Goal: Transaction & Acquisition: Book appointment/travel/reservation

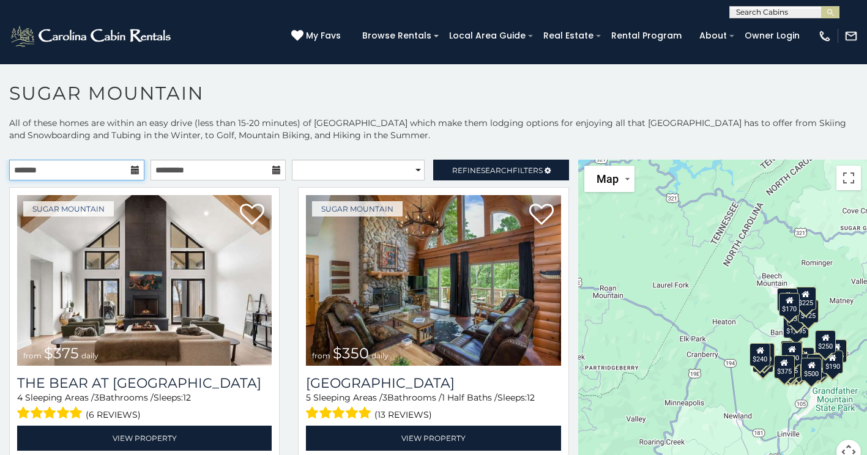
click at [96, 173] on input "text" at bounding box center [76, 170] width 135 height 21
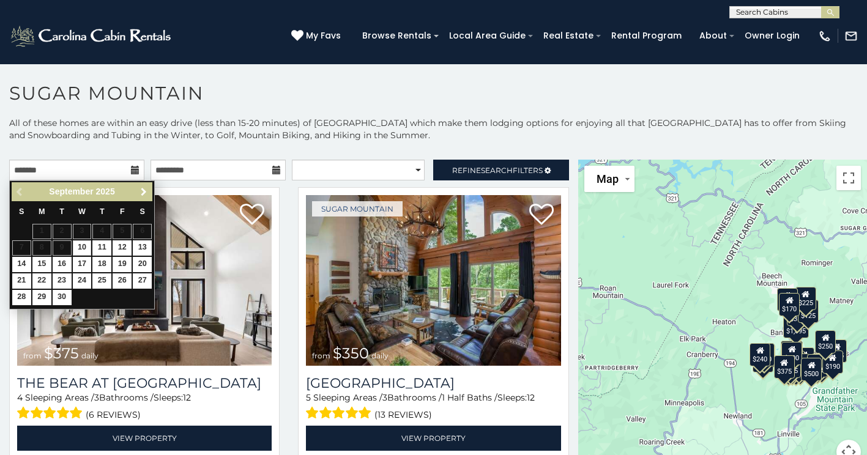
click at [146, 191] on span "Next" at bounding box center [144, 192] width 10 height 10
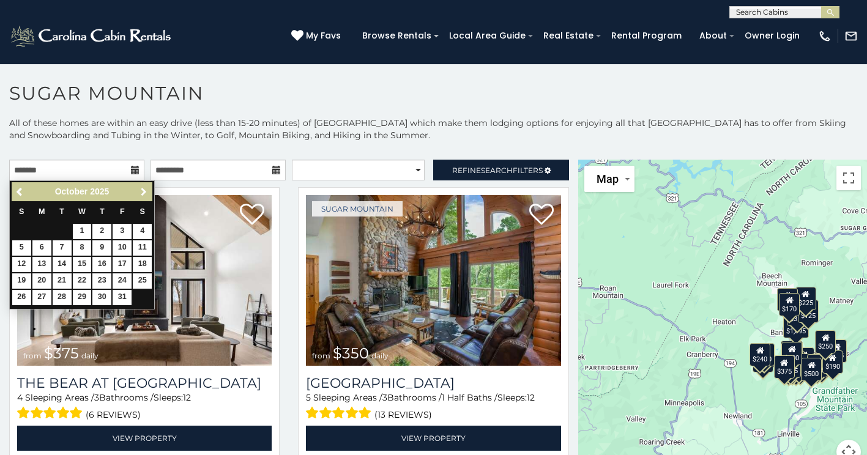
click at [146, 191] on span "Next" at bounding box center [144, 192] width 10 height 10
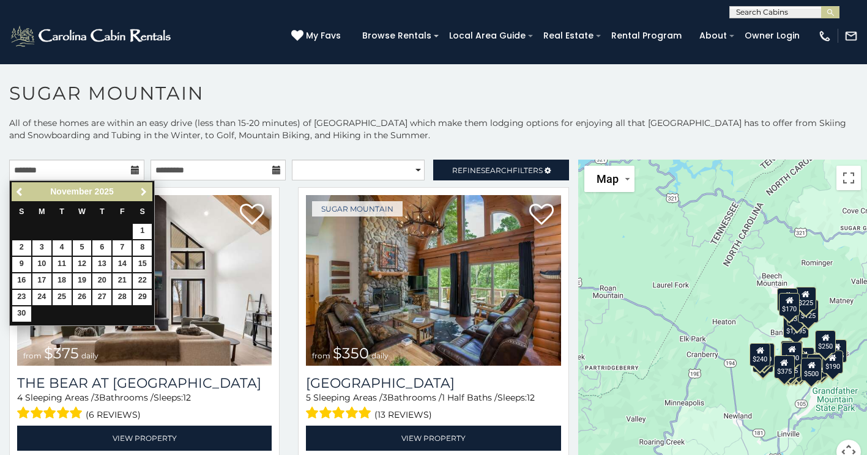
click at [144, 190] on span "Next" at bounding box center [144, 192] width 10 height 10
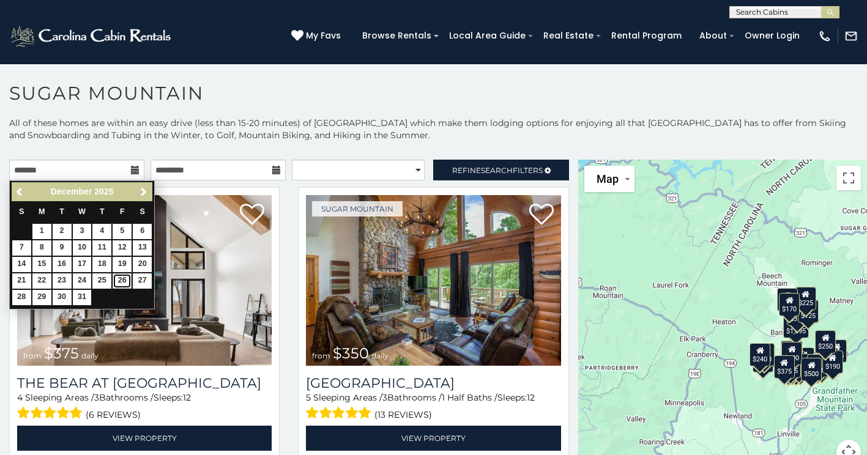
click at [122, 279] on link "26" at bounding box center [122, 280] width 19 height 15
type input "**********"
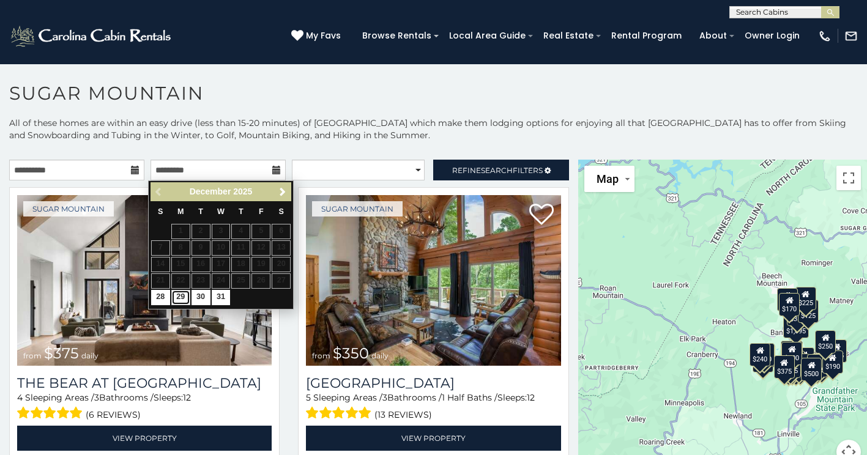
click at [184, 295] on link "29" at bounding box center [180, 297] width 19 height 15
type input "**********"
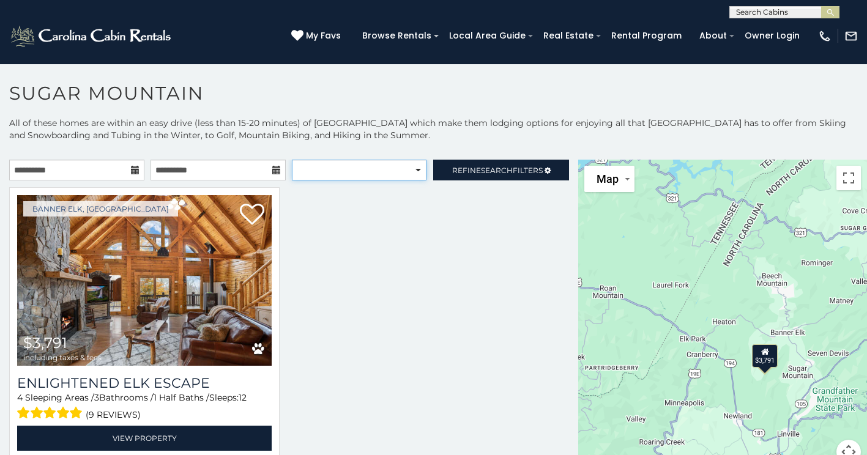
click at [349, 169] on select "**********" at bounding box center [359, 170] width 135 height 21
select select "*********"
click at [292, 160] on select "**********" at bounding box center [359, 170] width 135 height 21
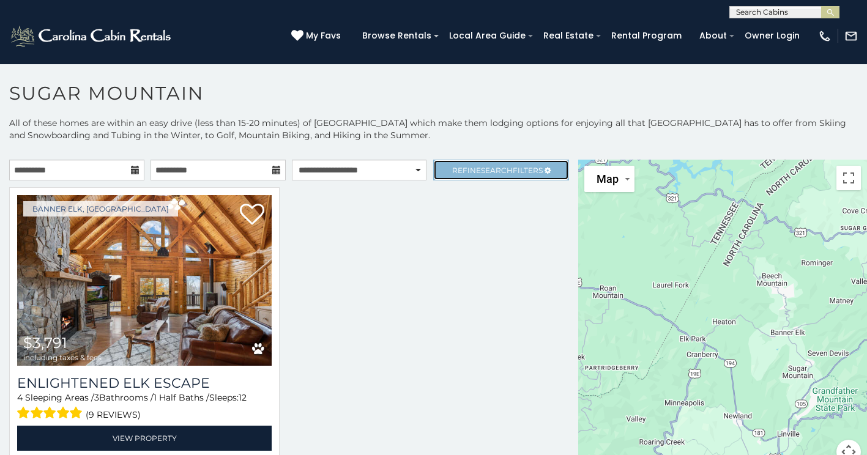
click at [540, 171] on link "Refine Search Filters" at bounding box center [500, 170] width 135 height 21
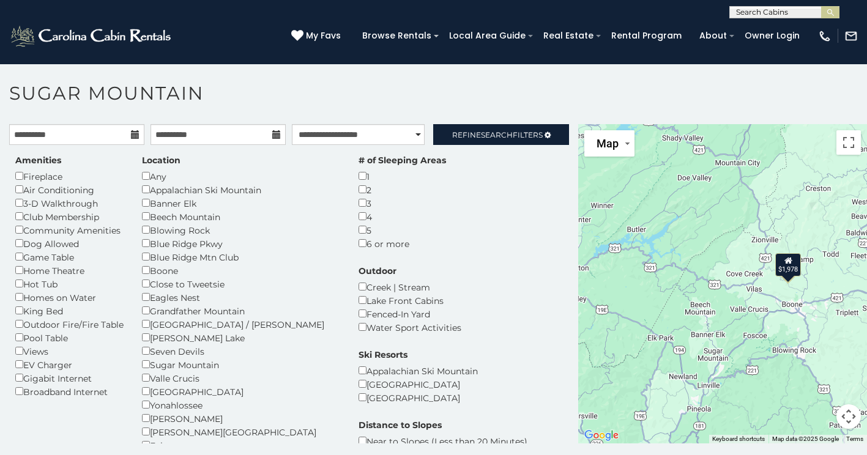
drag, startPoint x: 811, startPoint y: 299, endPoint x: 782, endPoint y: 344, distance: 54.5
click at [782, 344] on div "$1,978" at bounding box center [722, 283] width 289 height 319
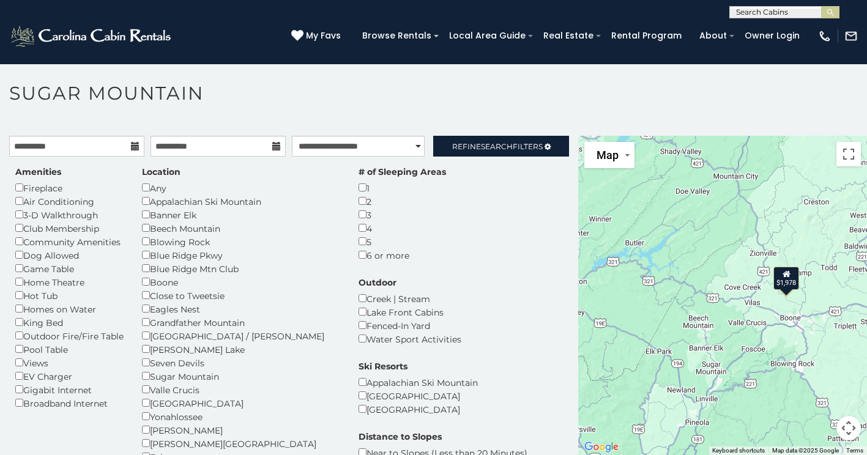
scroll to position [35, 0]
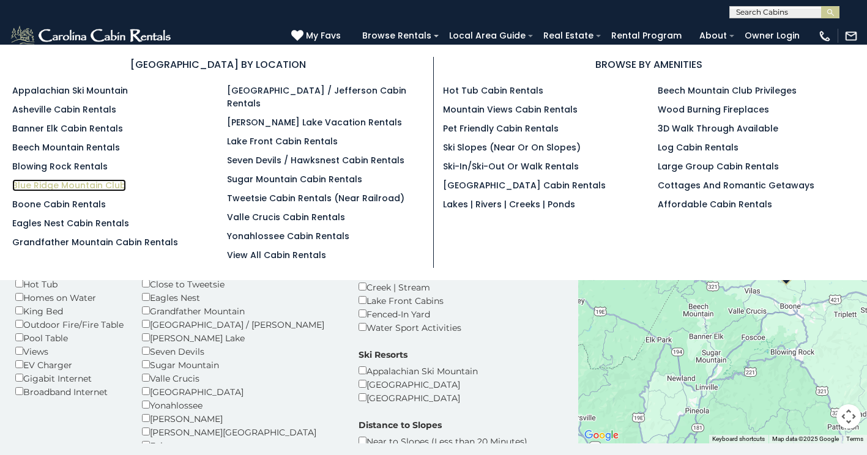
click at [82, 185] on link "Blue Ridge Mountain Club" at bounding box center [69, 185] width 114 height 12
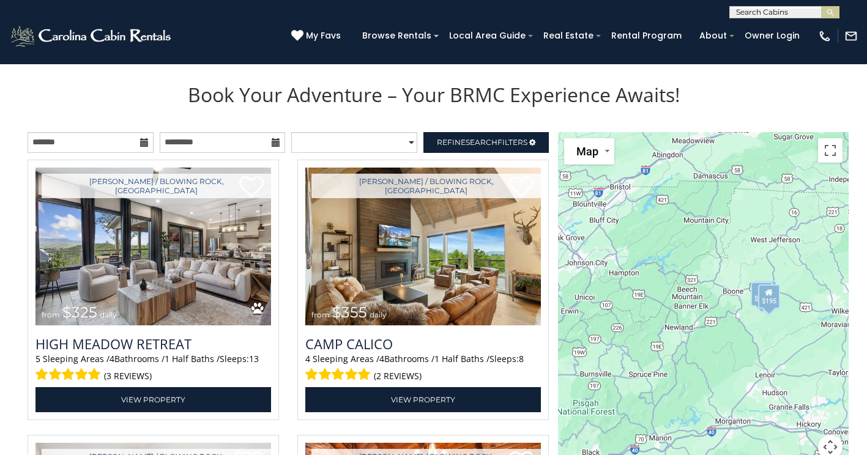
scroll to position [1285, 0]
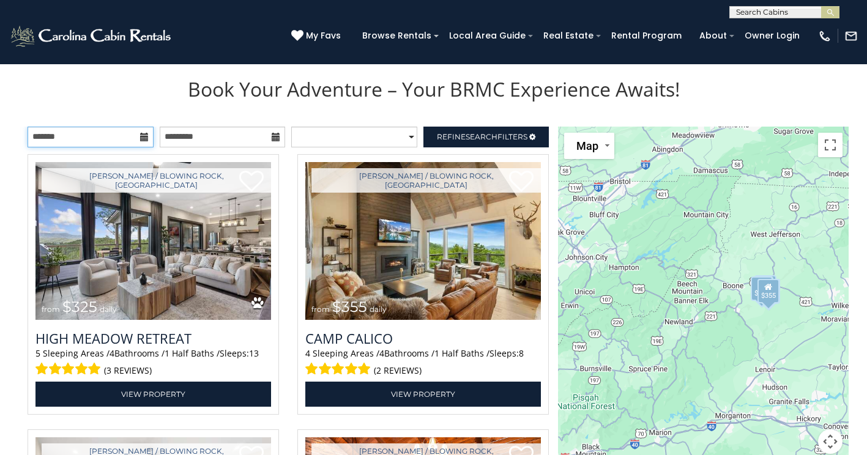
click at [103, 141] on input "text" at bounding box center [91, 137] width 126 height 21
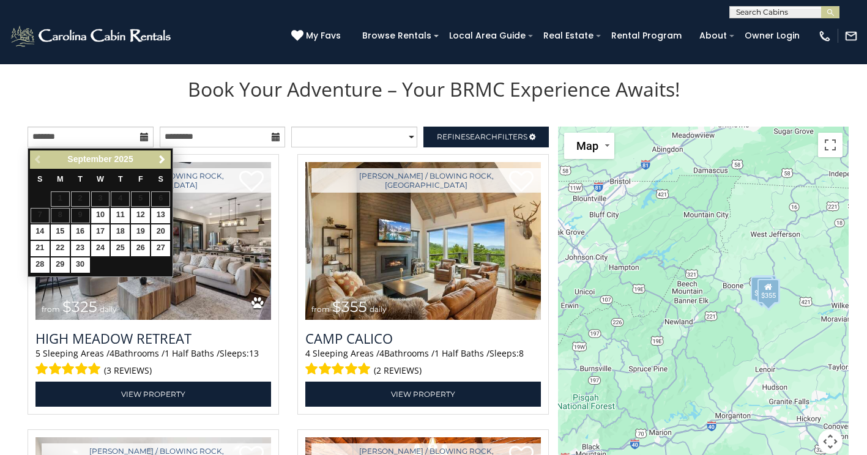
click at [157, 161] on span "Next" at bounding box center [162, 160] width 10 height 10
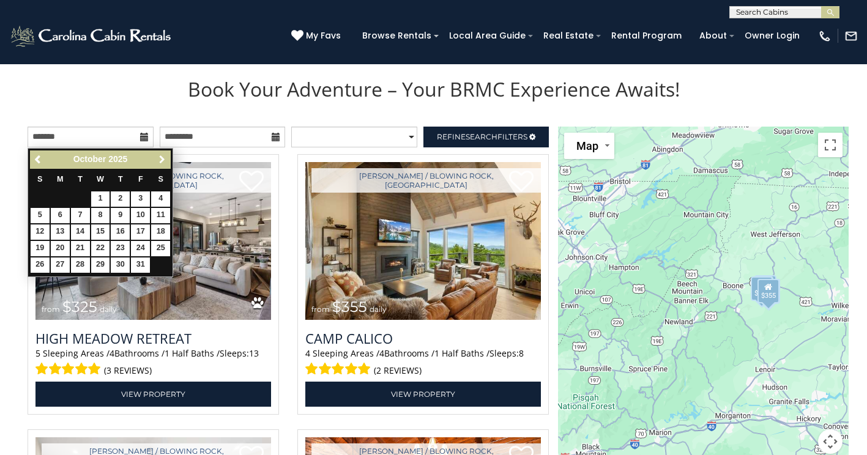
click at [157, 161] on span "Next" at bounding box center [162, 160] width 10 height 10
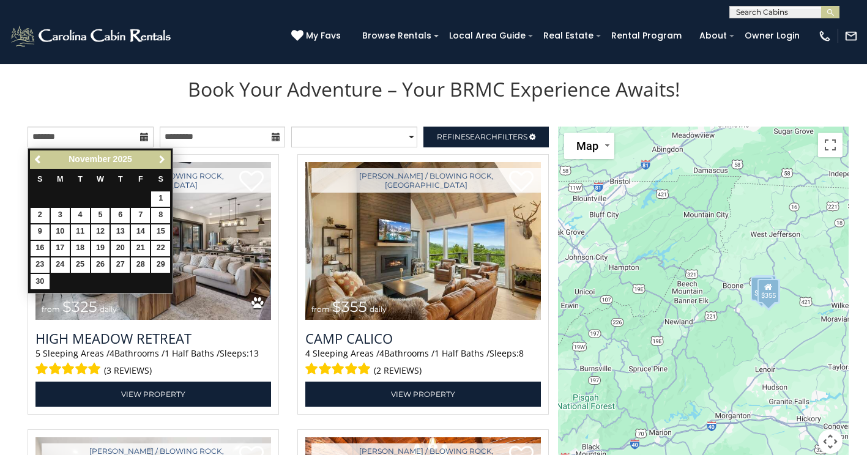
click at [157, 161] on span "Next" at bounding box center [162, 160] width 10 height 10
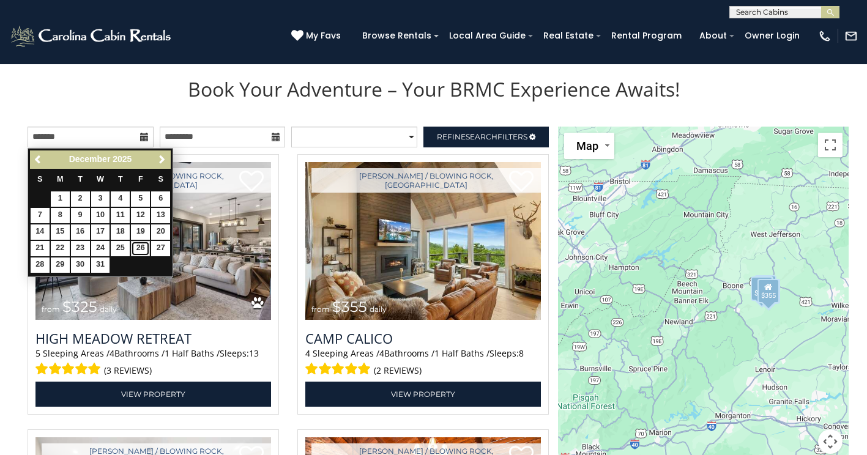
click at [138, 247] on link "26" at bounding box center [140, 248] width 19 height 15
type input "**********"
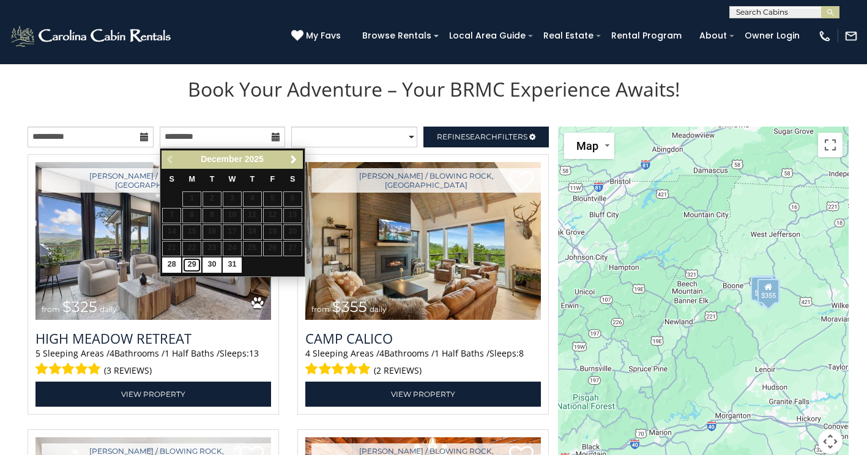
click at [190, 264] on link "29" at bounding box center [191, 265] width 19 height 15
type input "**********"
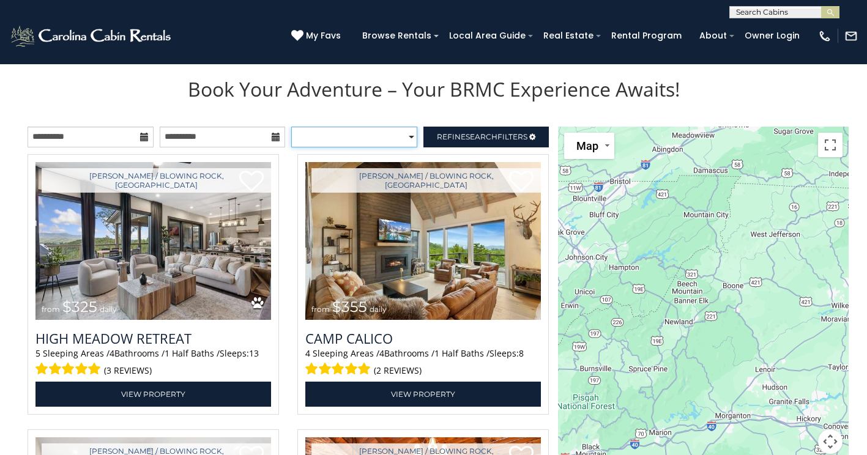
click at [398, 136] on select "**********" at bounding box center [354, 137] width 126 height 21
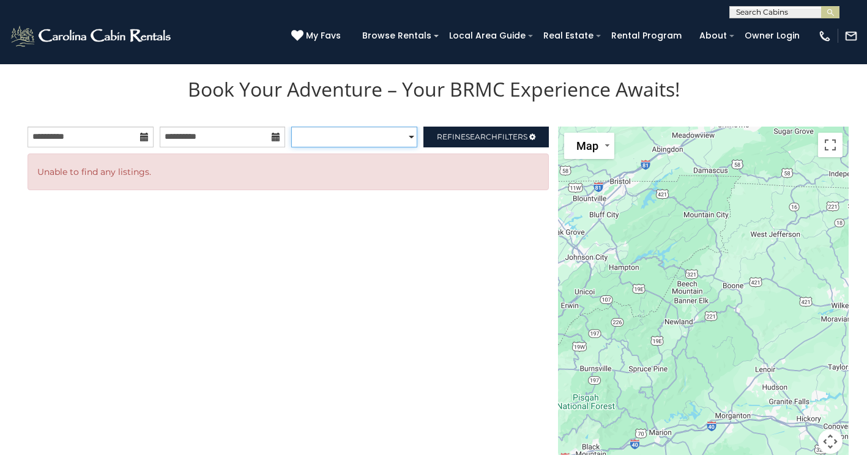
select select "*********"
click at [291, 127] on select "**********" at bounding box center [354, 137] width 126 height 21
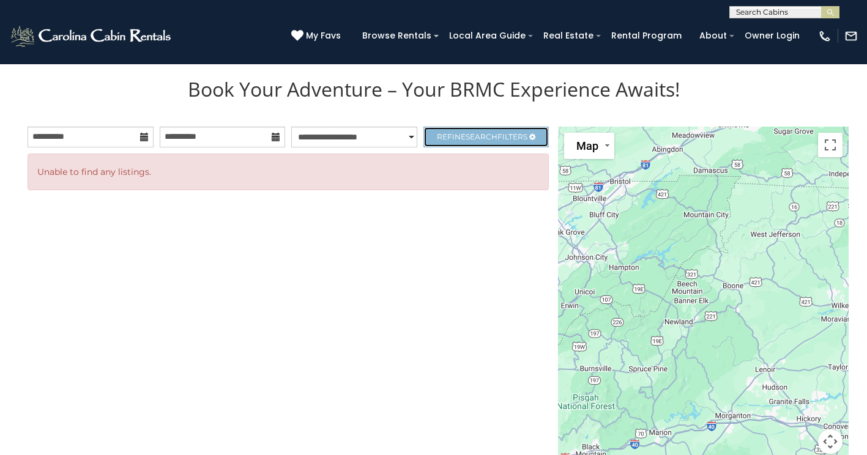
click at [486, 133] on span "Search" at bounding box center [481, 136] width 32 height 9
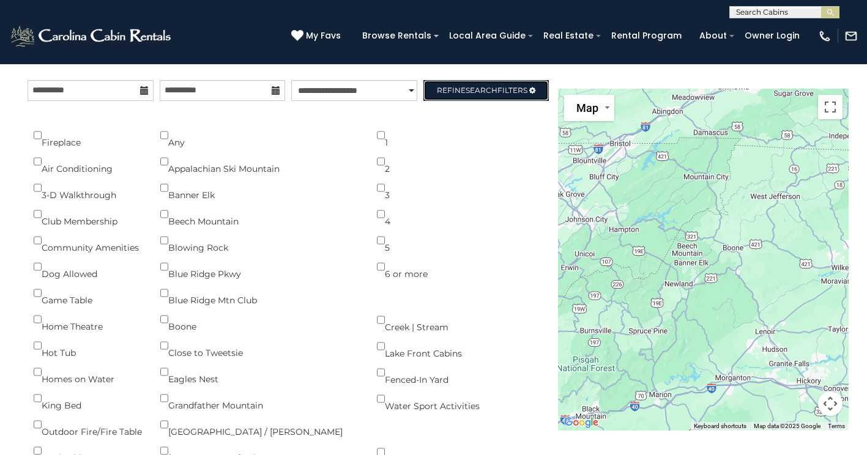
scroll to position [1346, 0]
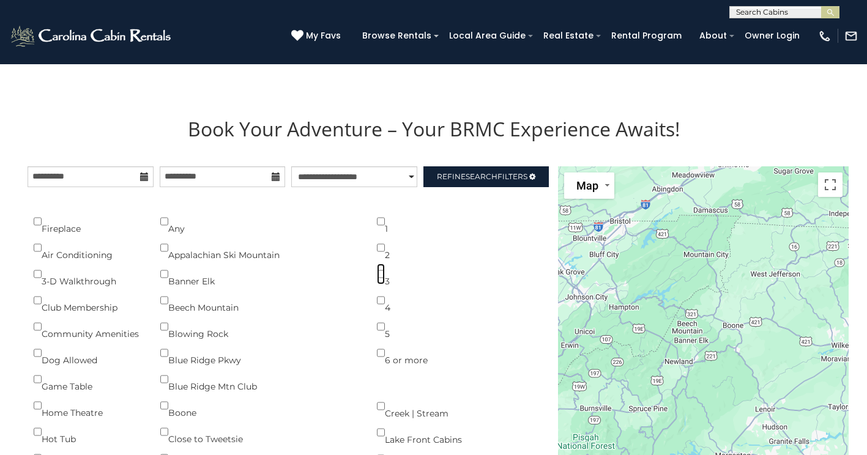
scroll to position [1140, 0]
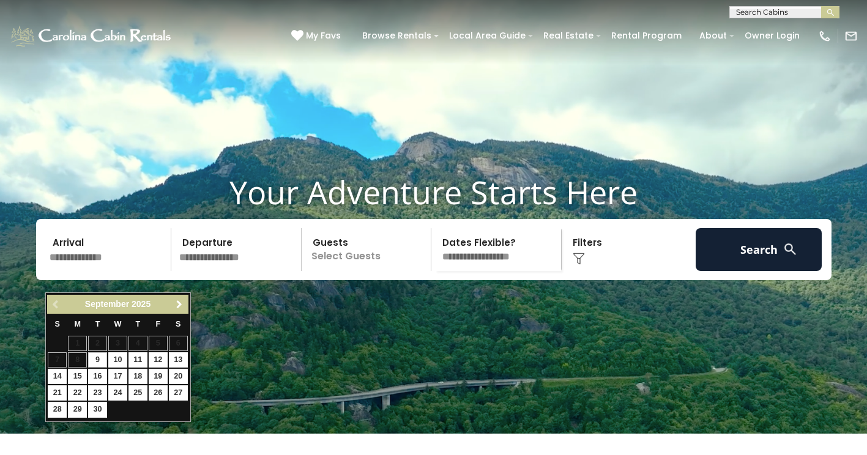
click at [177, 298] on link "Next" at bounding box center [179, 304] width 15 height 15
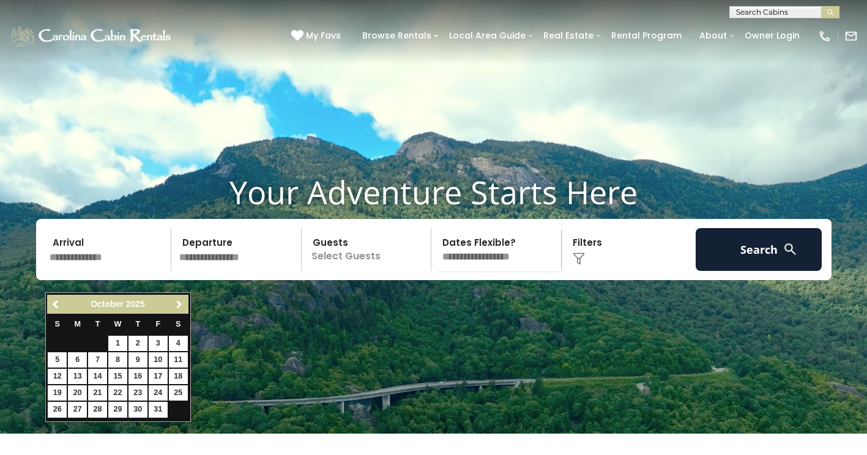
click at [177, 298] on link "Next" at bounding box center [179, 304] width 15 height 15
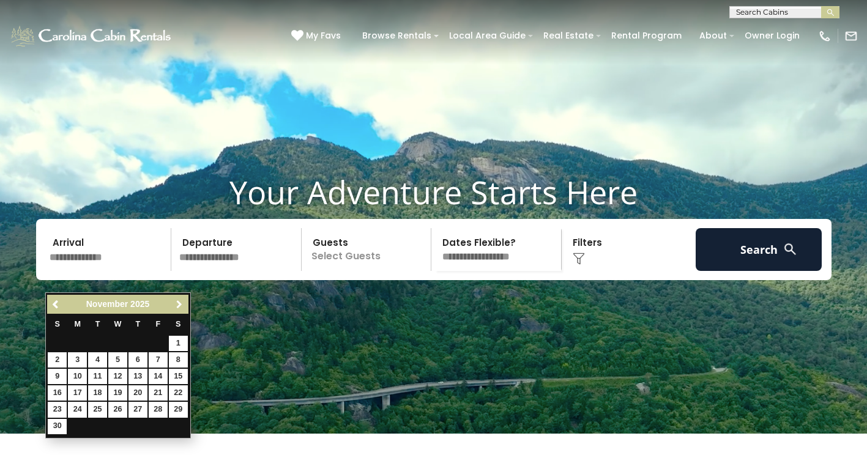
click at [177, 299] on link "Next" at bounding box center [179, 304] width 15 height 15
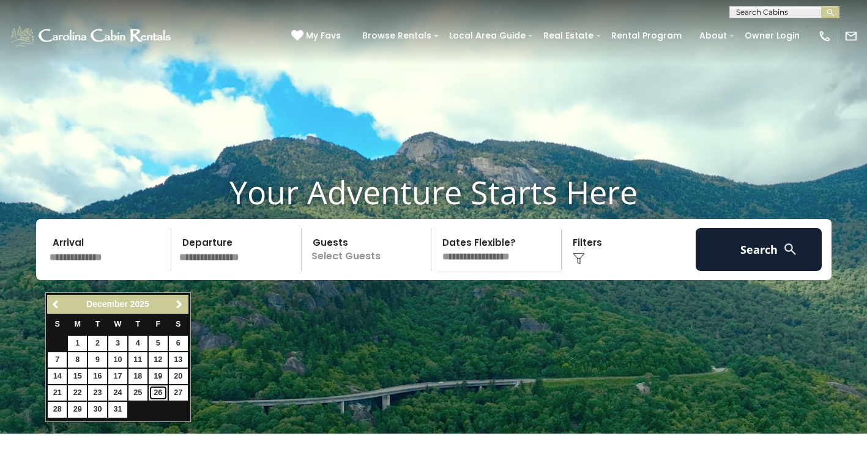
click at [157, 395] on link "26" at bounding box center [158, 392] width 19 height 15
type input "********"
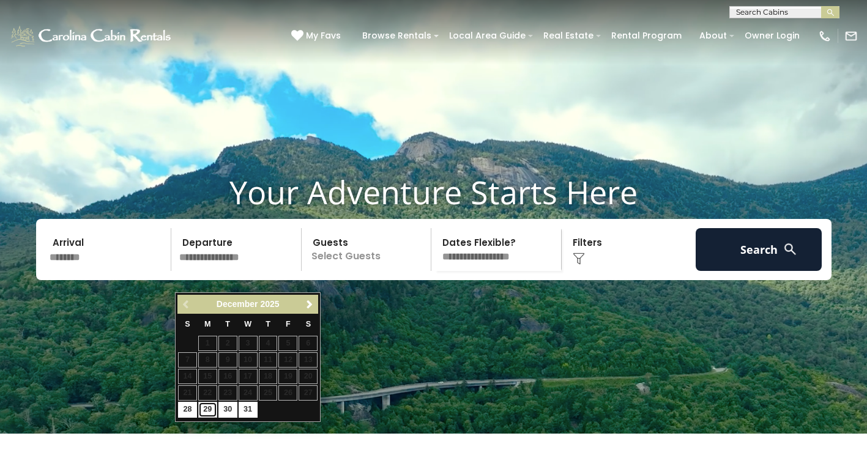
click at [207, 406] on link "29" at bounding box center [207, 409] width 19 height 15
type input "********"
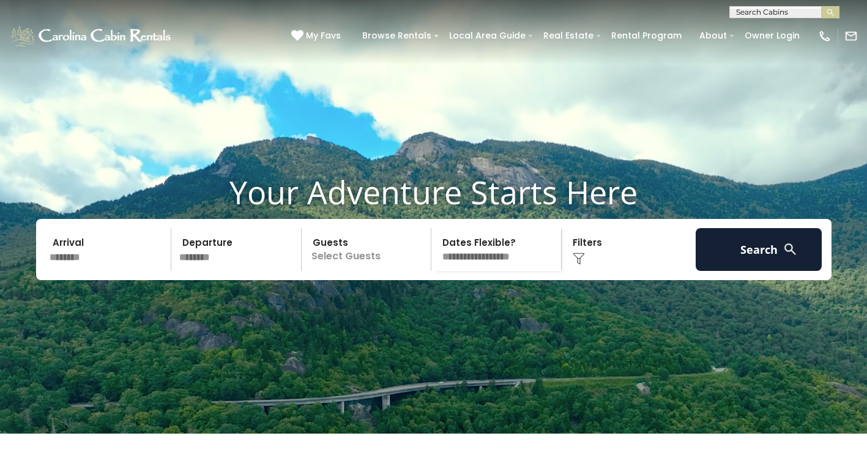
click at [381, 271] on p "Select Guests" at bounding box center [368, 249] width 126 height 43
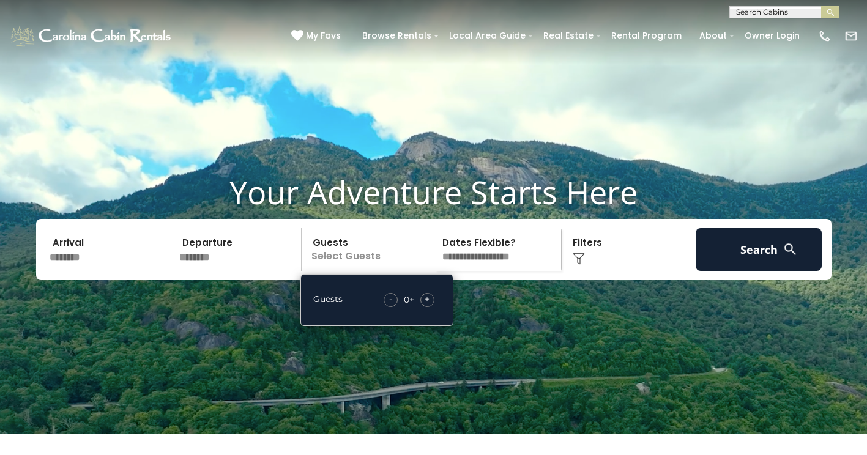
click at [429, 305] on span "+" at bounding box center [427, 299] width 5 height 12
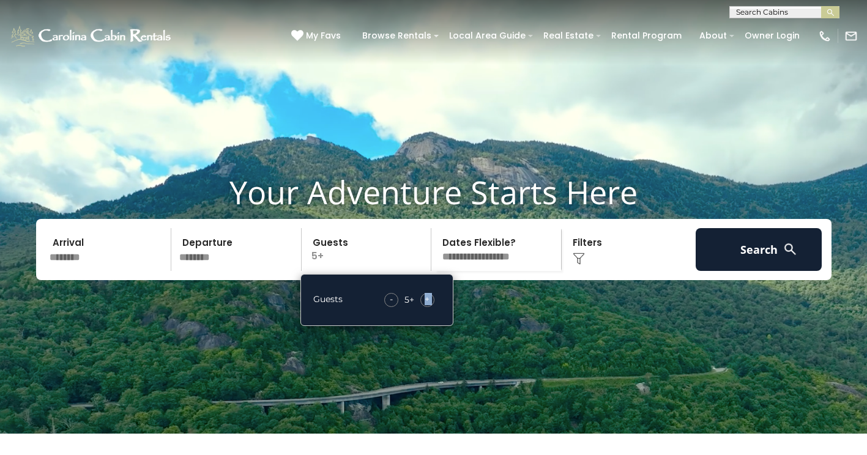
click at [429, 305] on span "+" at bounding box center [427, 299] width 5 height 12
click at [580, 265] on img at bounding box center [579, 259] width 12 height 12
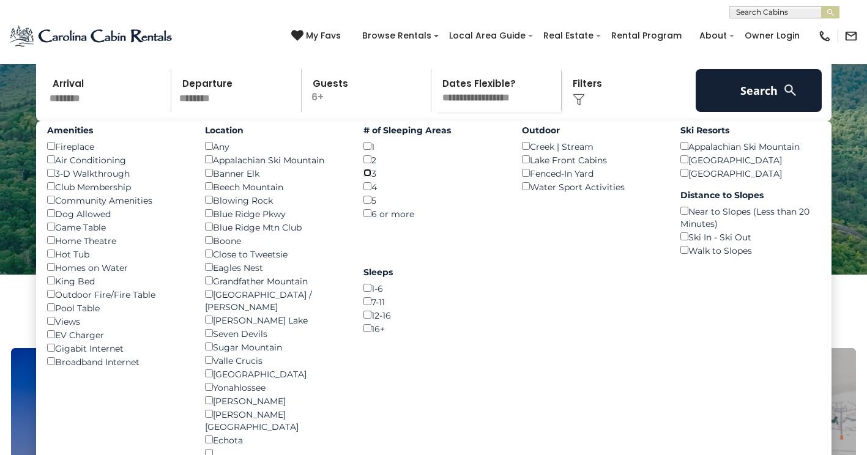
scroll to position [184, 0]
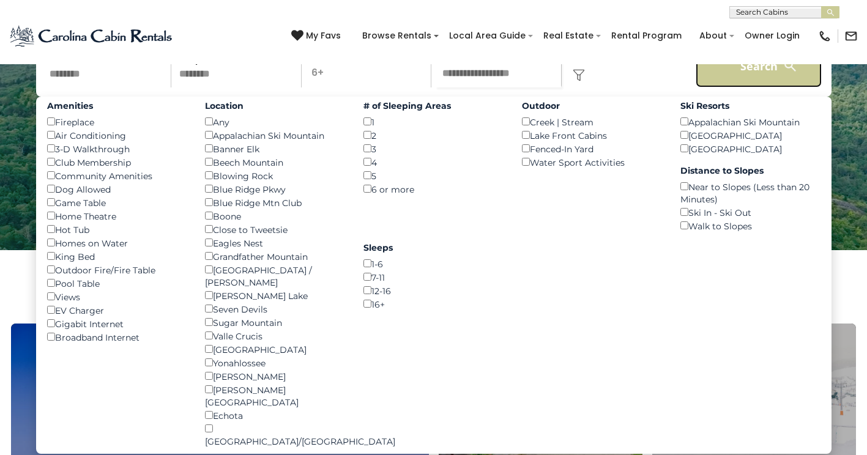
click at [752, 87] on button "Search" at bounding box center [758, 66] width 127 height 43
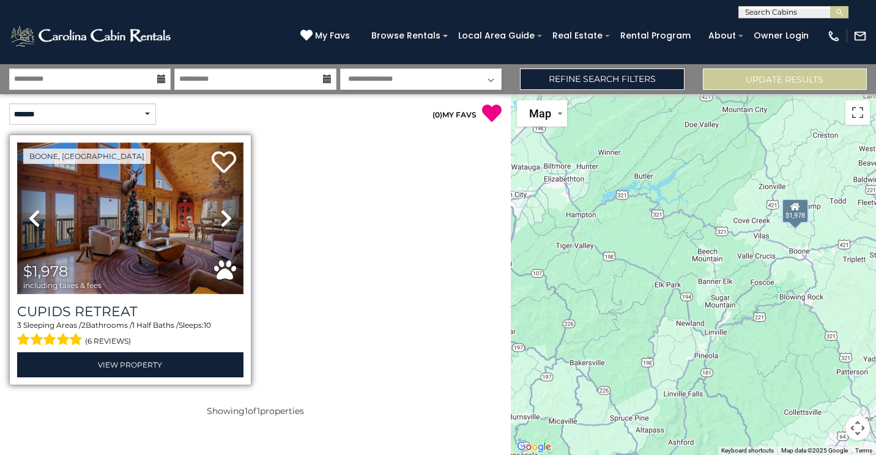
click at [158, 224] on img at bounding box center [130, 219] width 226 height 152
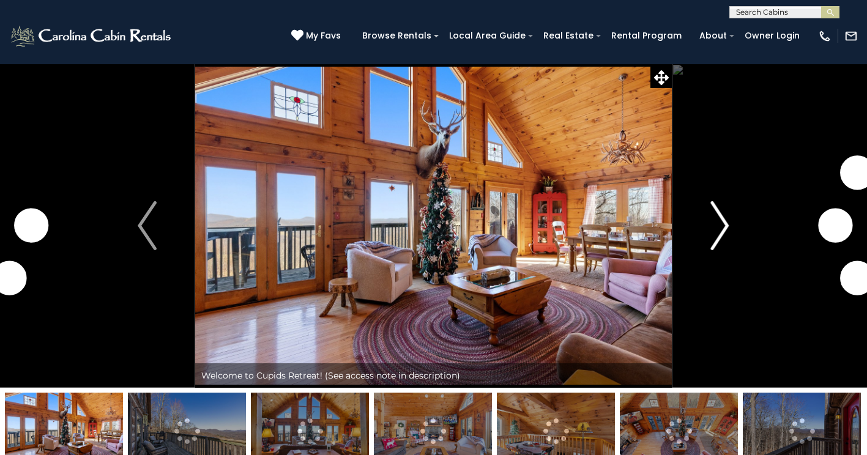
drag, startPoint x: 0, startPoint y: 0, endPoint x: 718, endPoint y: 230, distance: 753.5
click at [718, 230] on img "Next" at bounding box center [719, 225] width 18 height 49
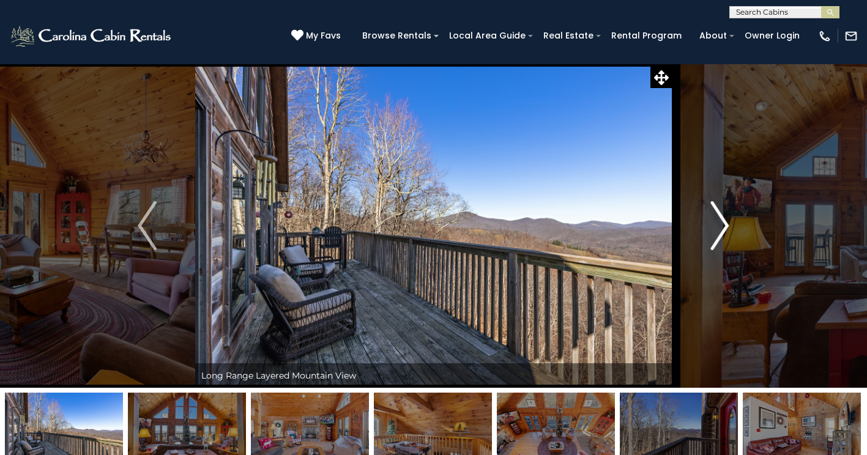
click at [715, 229] on img "Next" at bounding box center [719, 225] width 18 height 49
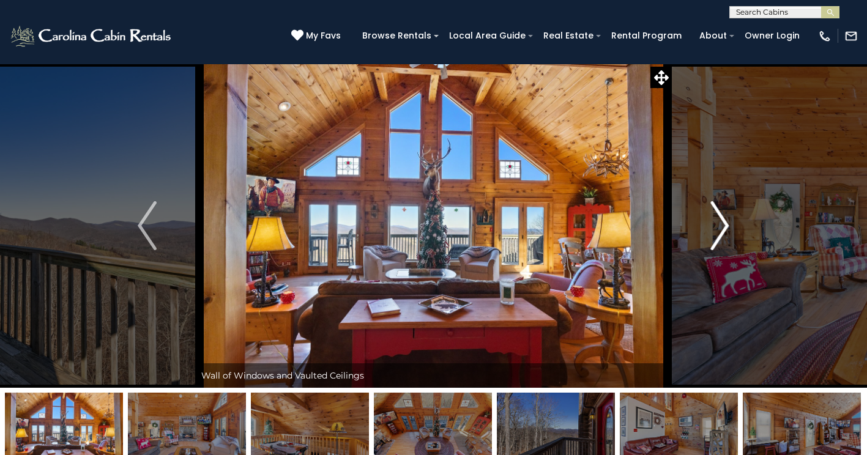
click at [715, 229] on img "Next" at bounding box center [719, 225] width 18 height 49
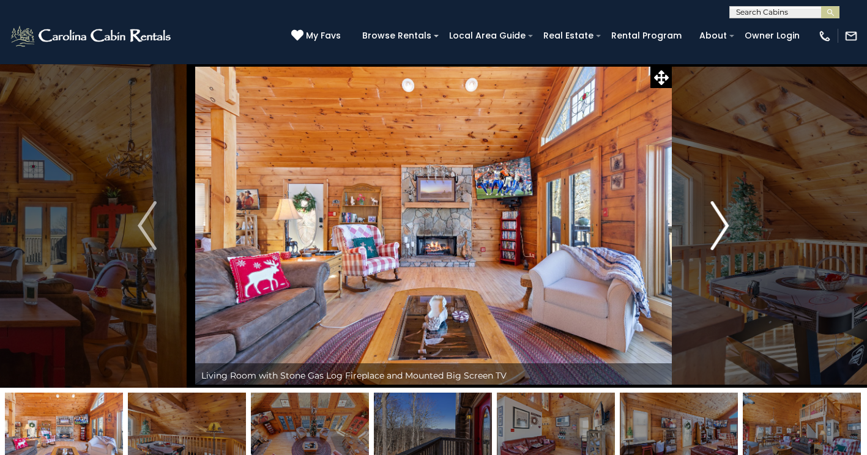
click at [715, 229] on img "Next" at bounding box center [719, 225] width 18 height 49
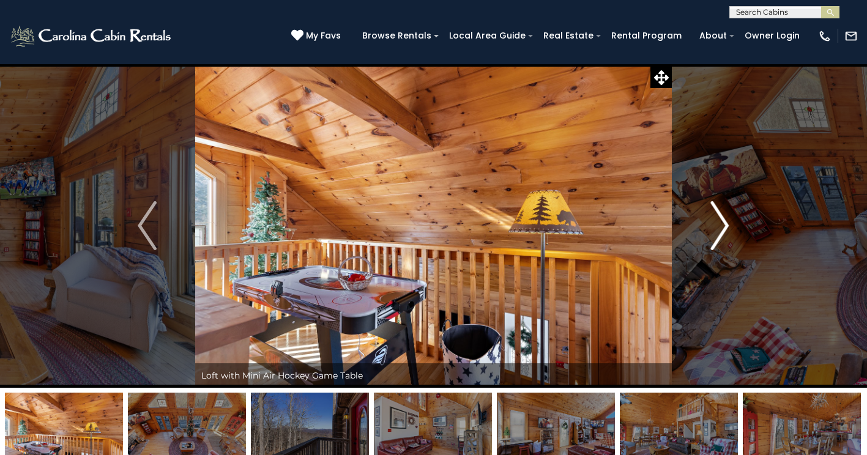
click at [715, 229] on img "Next" at bounding box center [719, 225] width 18 height 49
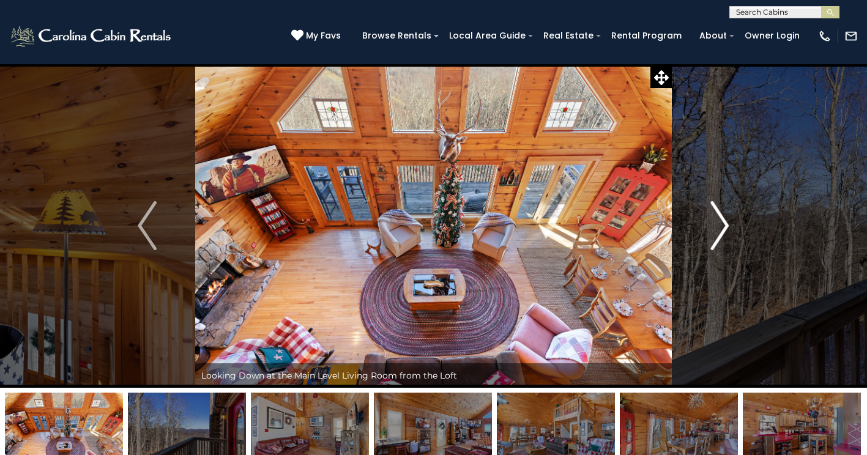
click at [715, 229] on img "Next" at bounding box center [719, 225] width 18 height 49
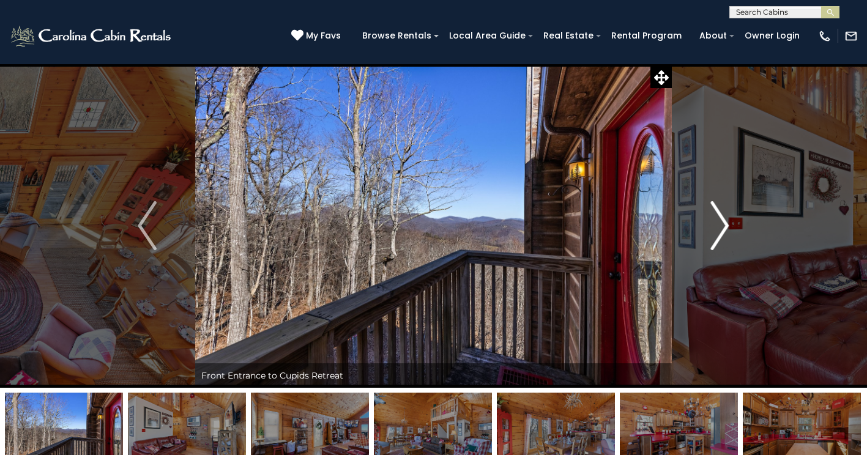
click at [715, 229] on img "Next" at bounding box center [719, 225] width 18 height 49
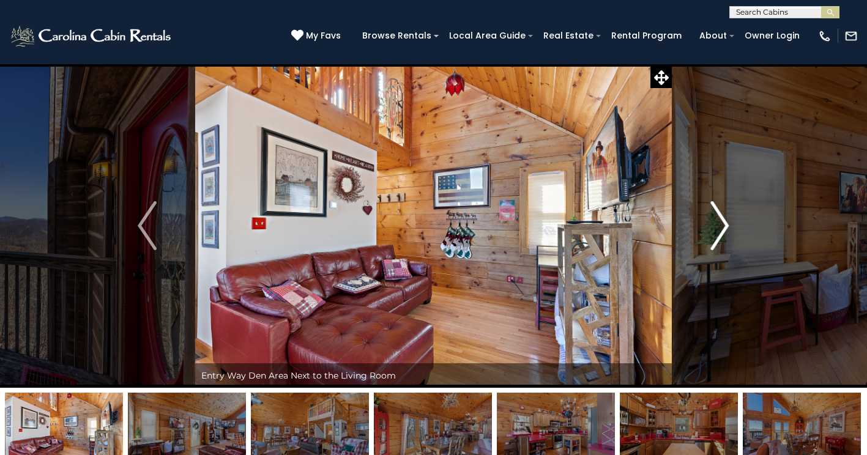
click at [715, 229] on img "Next" at bounding box center [719, 225] width 18 height 49
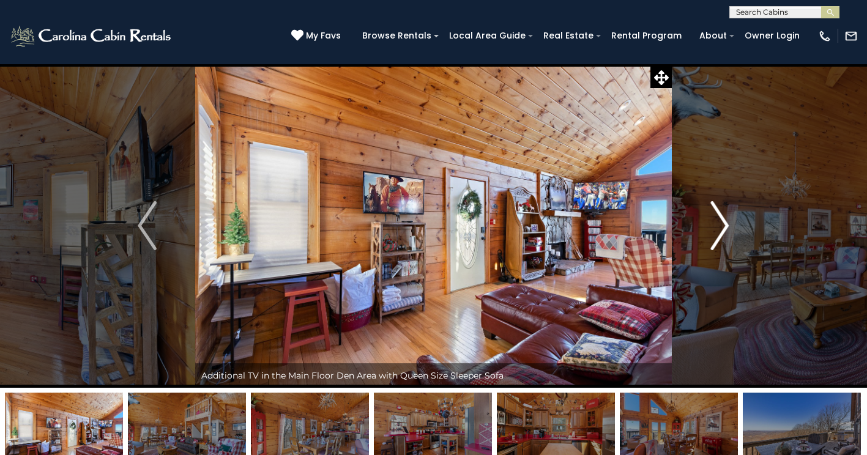
click at [715, 229] on img "Next" at bounding box center [719, 225] width 18 height 49
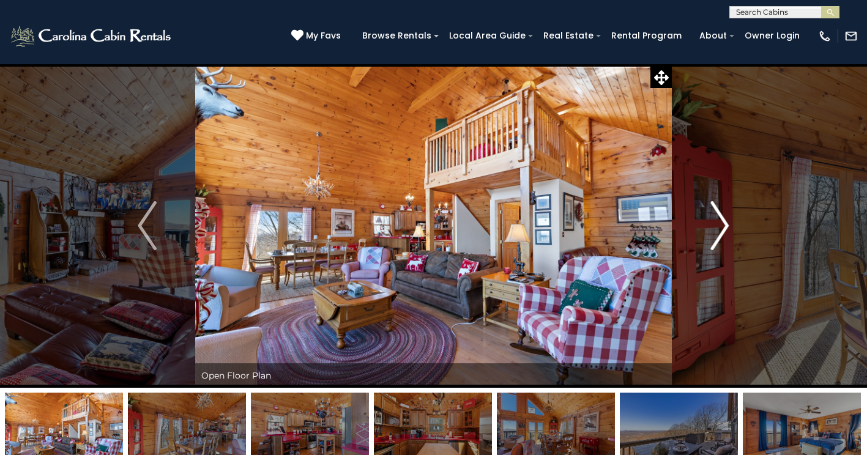
click at [715, 229] on img "Next" at bounding box center [719, 225] width 18 height 49
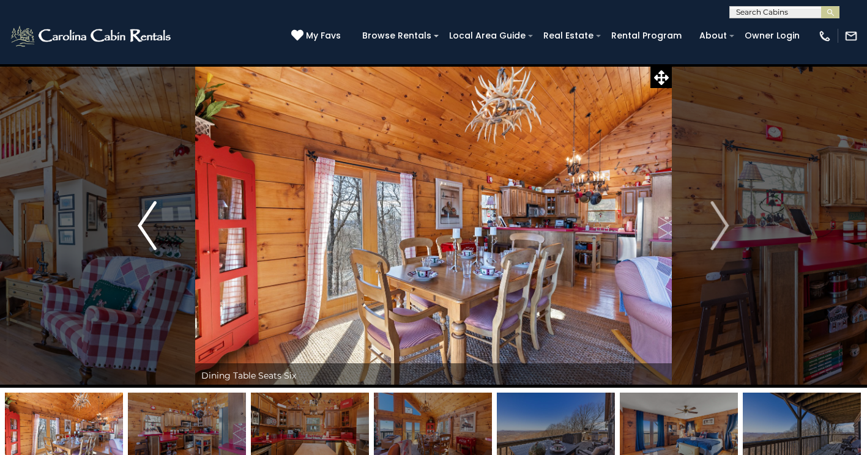
click at [141, 225] on img "Previous" at bounding box center [147, 225] width 18 height 49
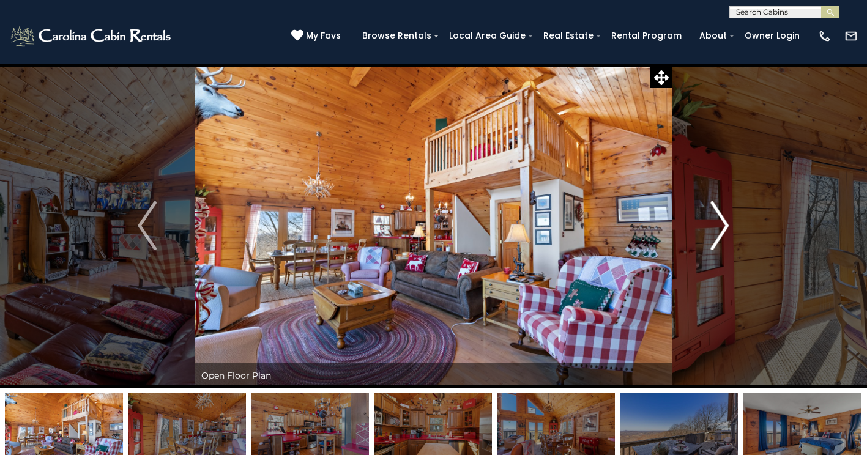
click at [728, 224] on img "Next" at bounding box center [719, 225] width 18 height 49
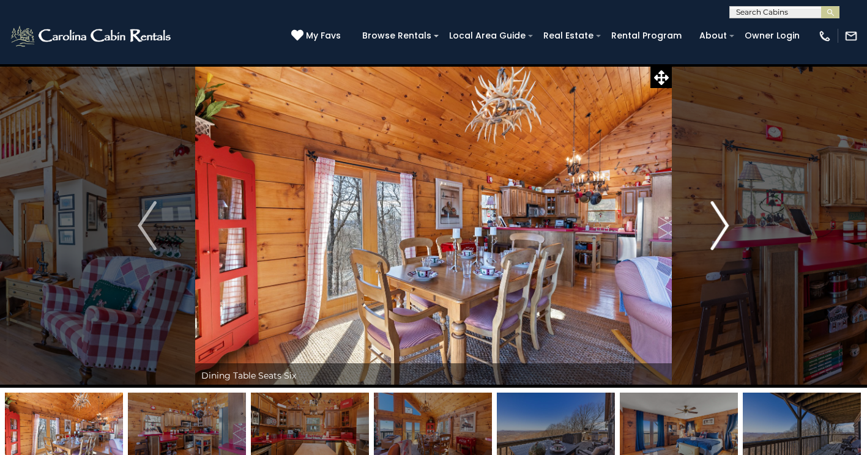
click at [728, 224] on img "Next" at bounding box center [719, 225] width 18 height 49
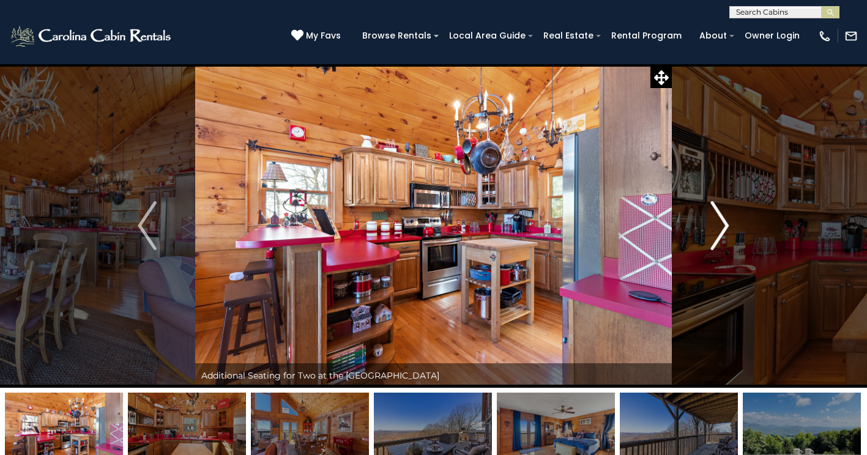
click at [728, 224] on img "Next" at bounding box center [719, 225] width 18 height 49
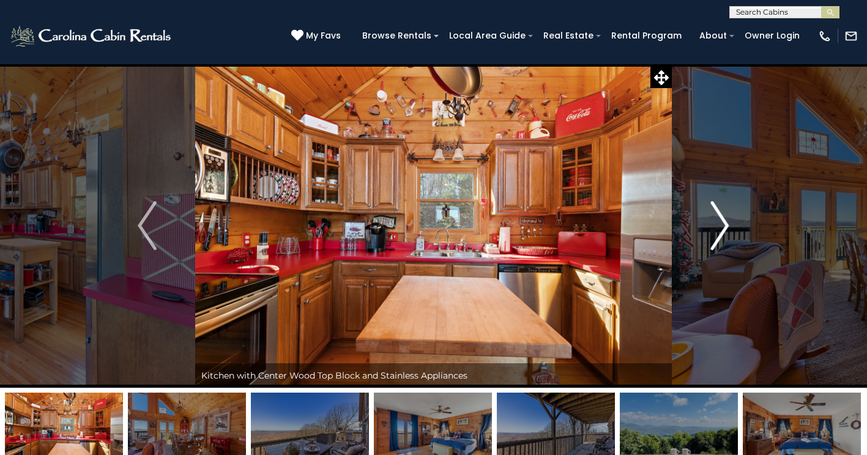
click at [728, 224] on img "Next" at bounding box center [719, 225] width 18 height 49
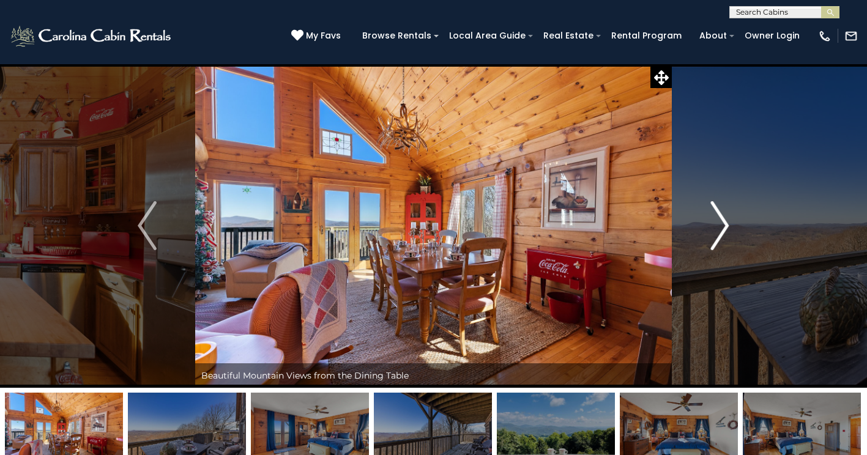
click at [728, 224] on img "Next" at bounding box center [719, 225] width 18 height 49
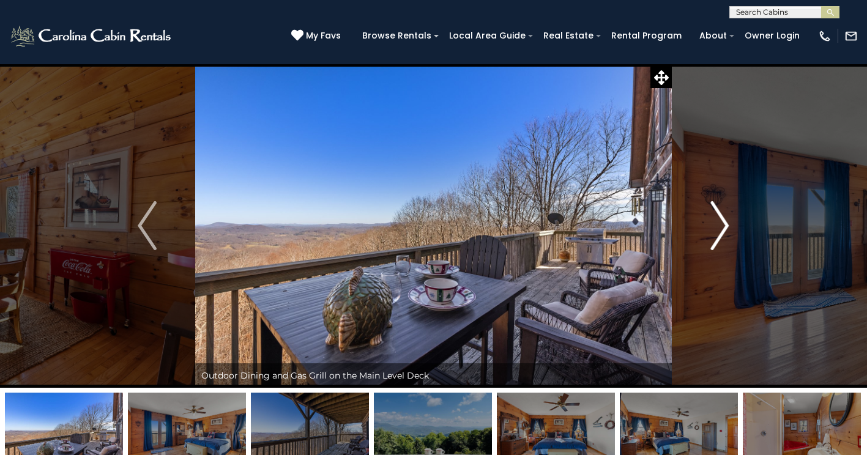
click at [728, 224] on img "Next" at bounding box center [719, 225] width 18 height 49
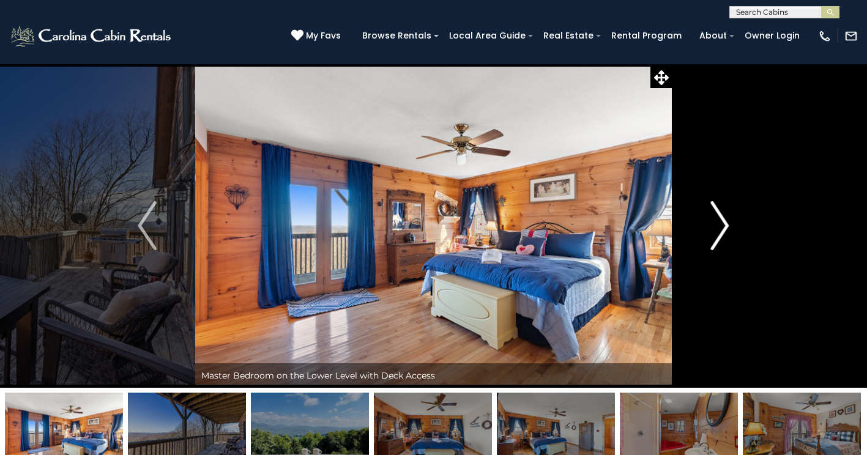
click at [728, 224] on img "Next" at bounding box center [719, 225] width 18 height 49
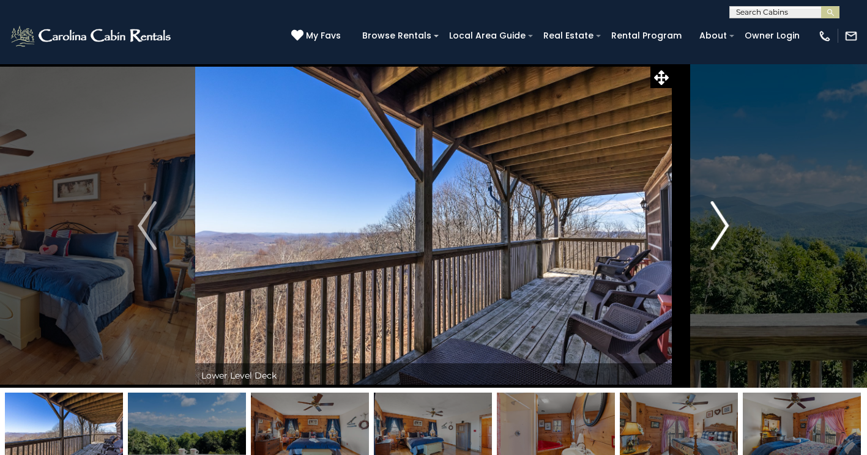
click at [728, 224] on img "Next" at bounding box center [719, 225] width 18 height 49
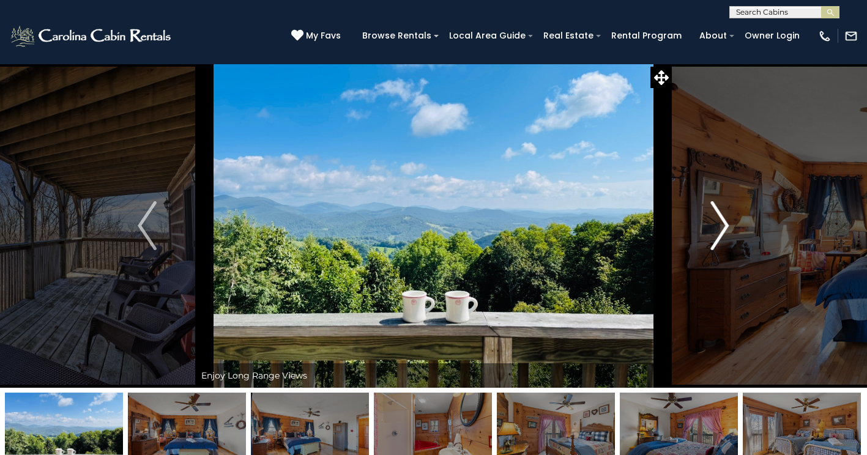
click at [728, 224] on img "Next" at bounding box center [719, 225] width 18 height 49
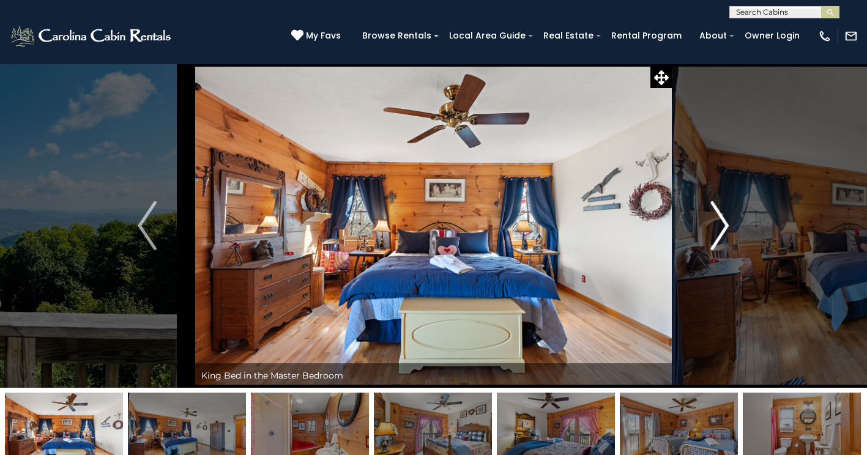
click at [728, 224] on img "Next" at bounding box center [719, 225] width 18 height 49
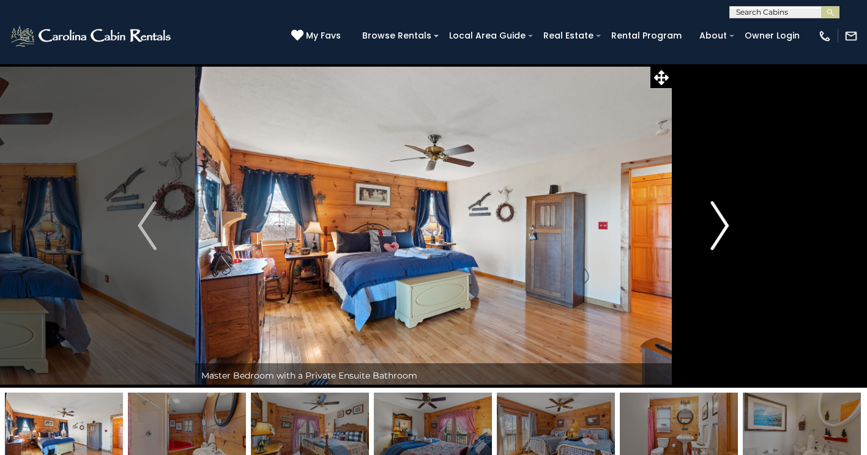
click at [728, 224] on img "Next" at bounding box center [719, 225] width 18 height 49
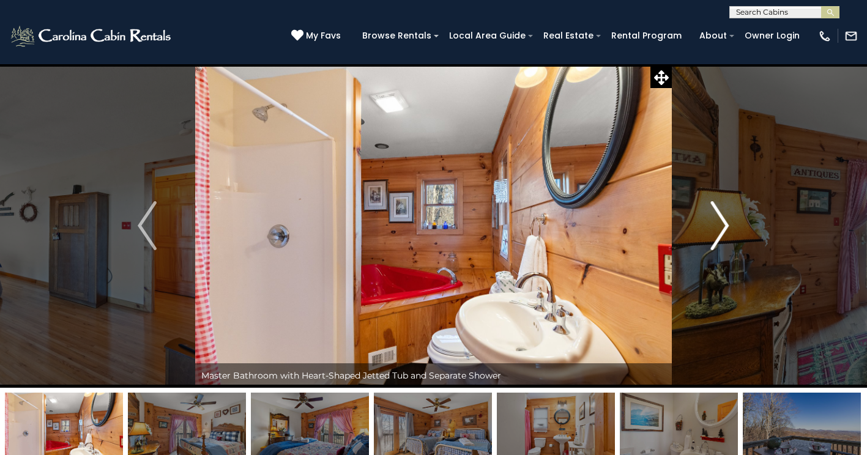
click at [728, 224] on img "Next" at bounding box center [719, 225] width 18 height 49
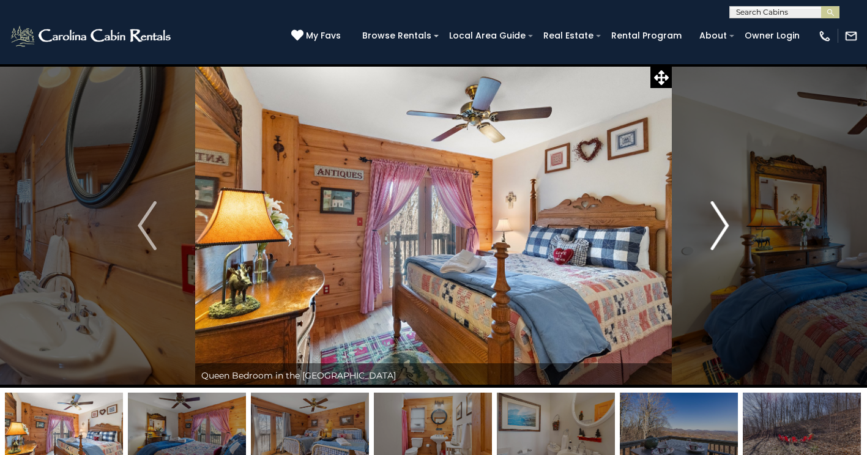
click at [728, 224] on img "Next" at bounding box center [719, 225] width 18 height 49
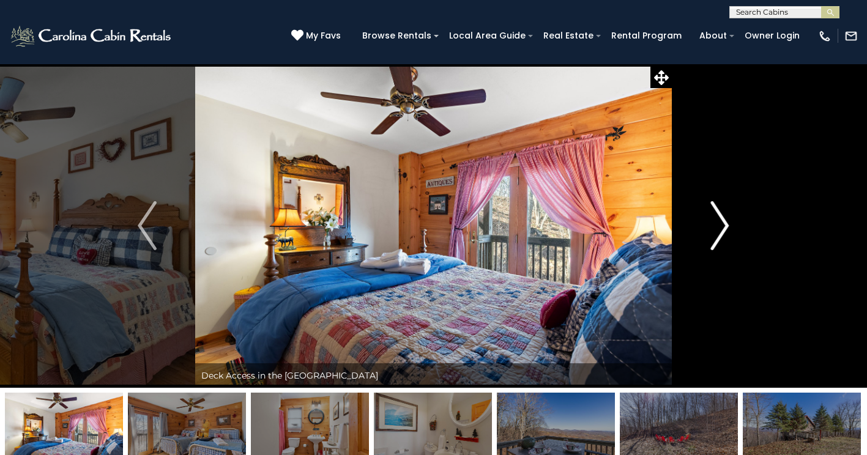
click at [728, 224] on img "Next" at bounding box center [719, 225] width 18 height 49
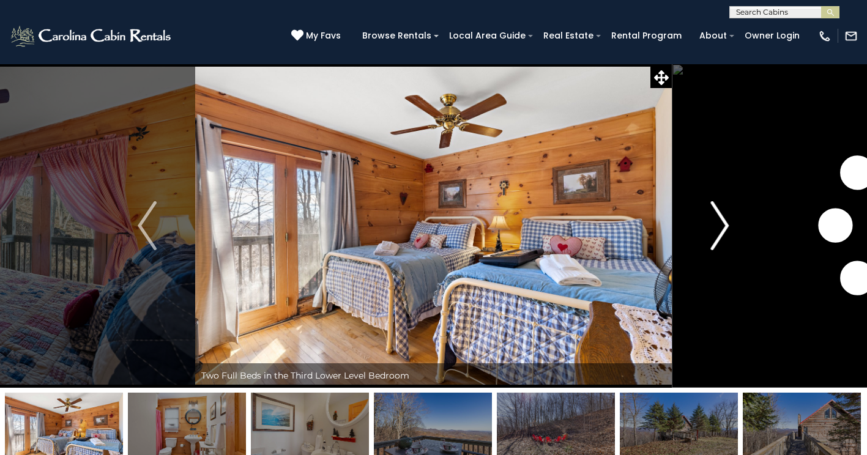
click at [728, 224] on img "Next" at bounding box center [719, 225] width 18 height 49
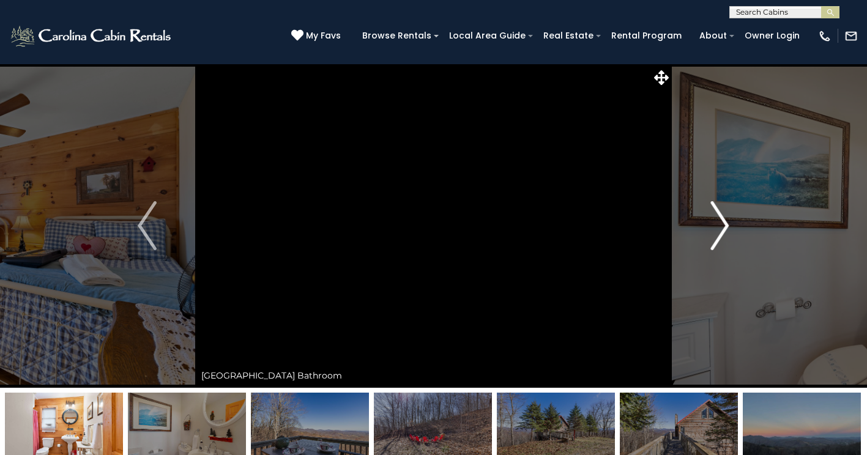
click at [728, 224] on img "Next" at bounding box center [719, 225] width 18 height 49
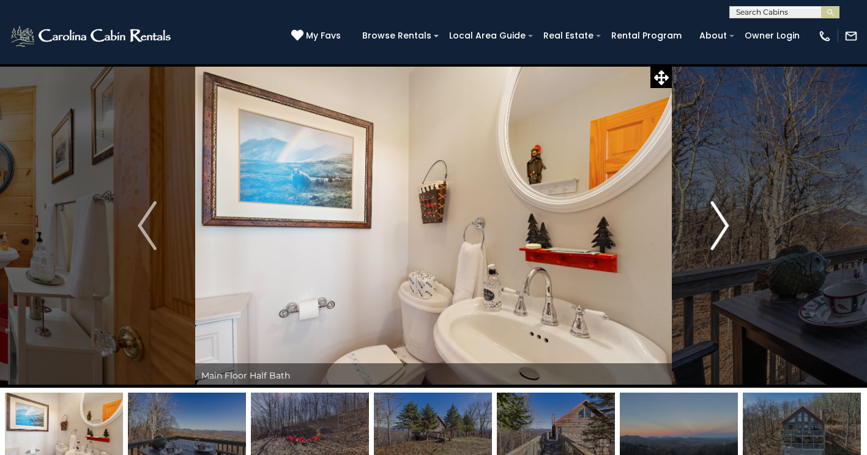
click at [728, 224] on img "Next" at bounding box center [719, 225] width 18 height 49
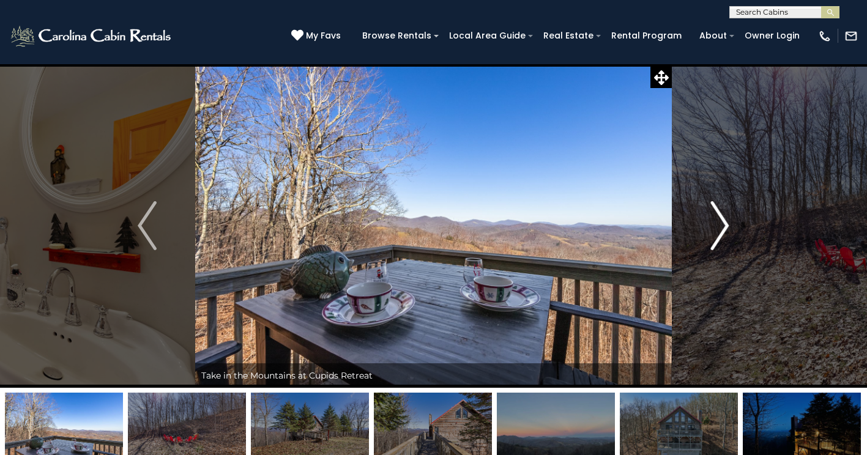
click at [728, 224] on img "Next" at bounding box center [719, 225] width 18 height 49
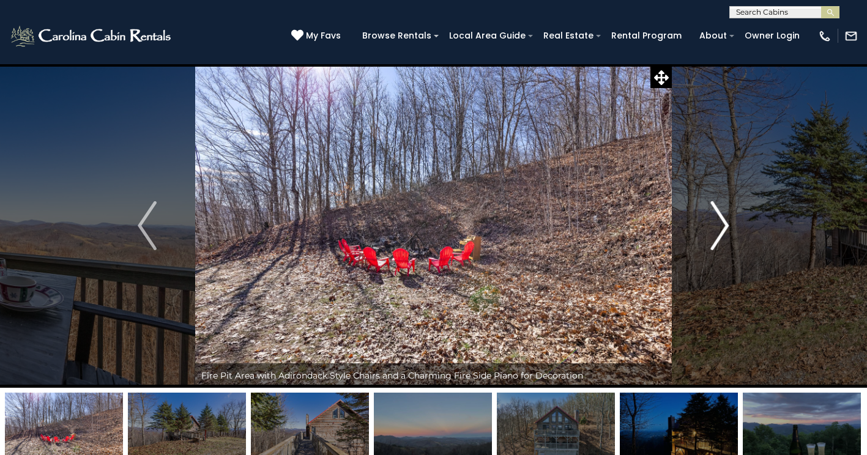
click at [728, 224] on img "Next" at bounding box center [719, 225] width 18 height 49
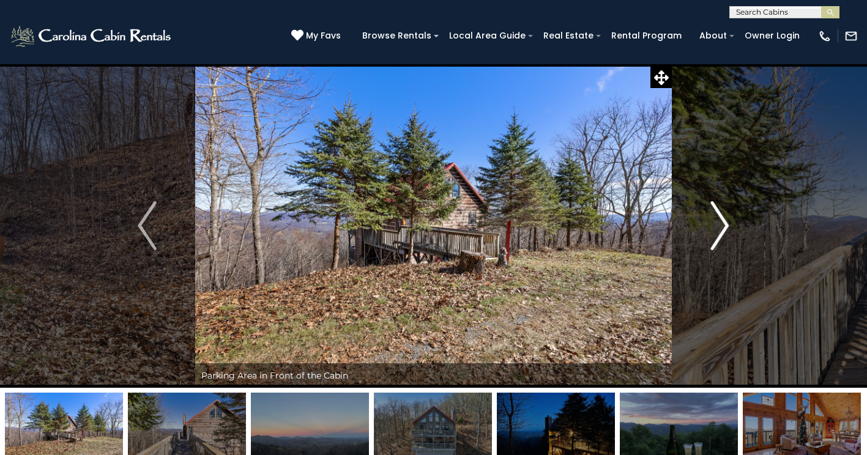
click at [728, 224] on img "Next" at bounding box center [719, 225] width 18 height 49
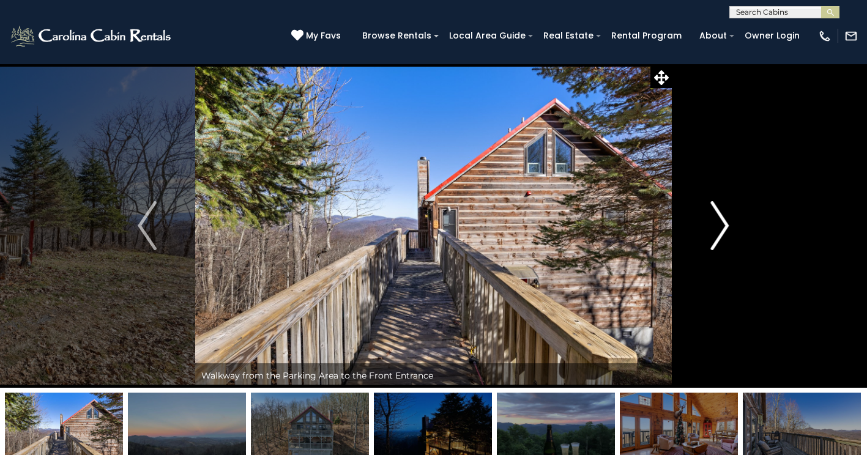
click at [728, 224] on img "Next" at bounding box center [719, 225] width 18 height 49
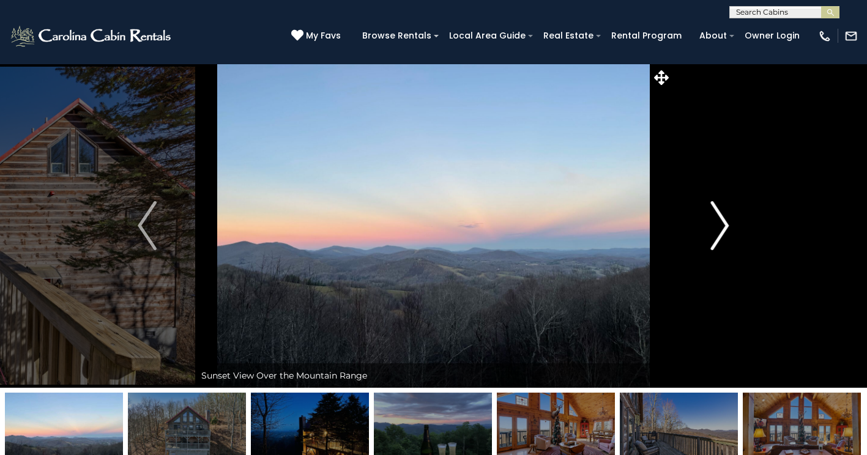
click at [728, 224] on img "Next" at bounding box center [719, 225] width 18 height 49
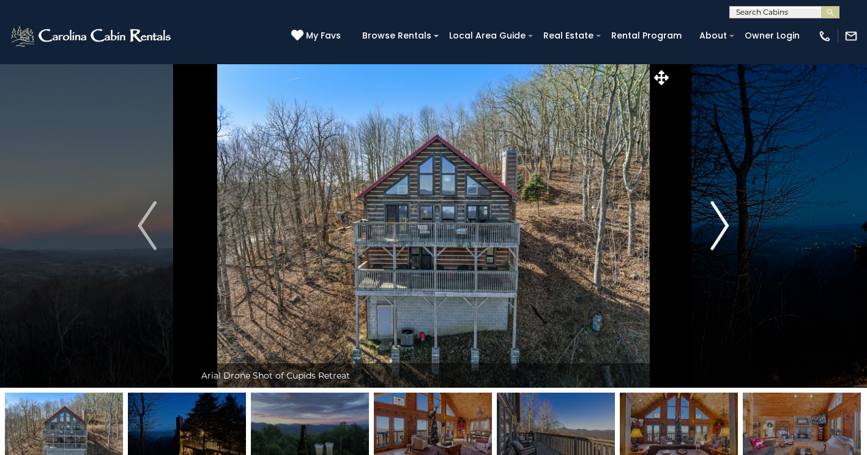
click at [728, 224] on img "Next" at bounding box center [719, 225] width 18 height 49
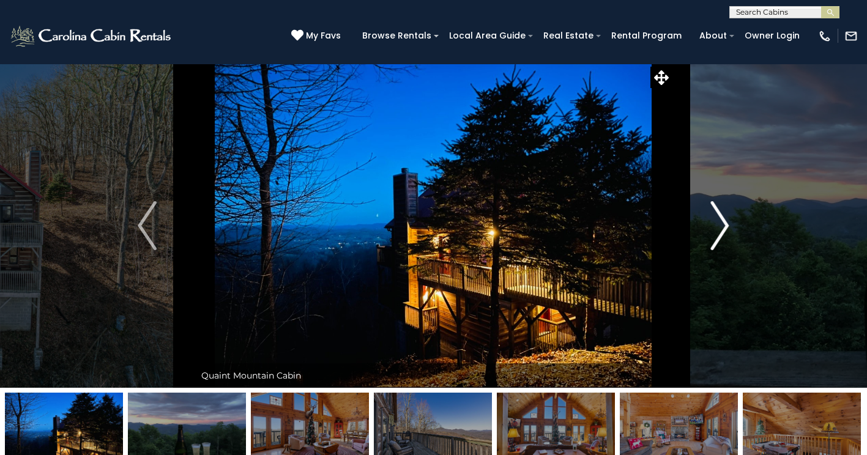
click at [728, 224] on img "Next" at bounding box center [719, 225] width 18 height 49
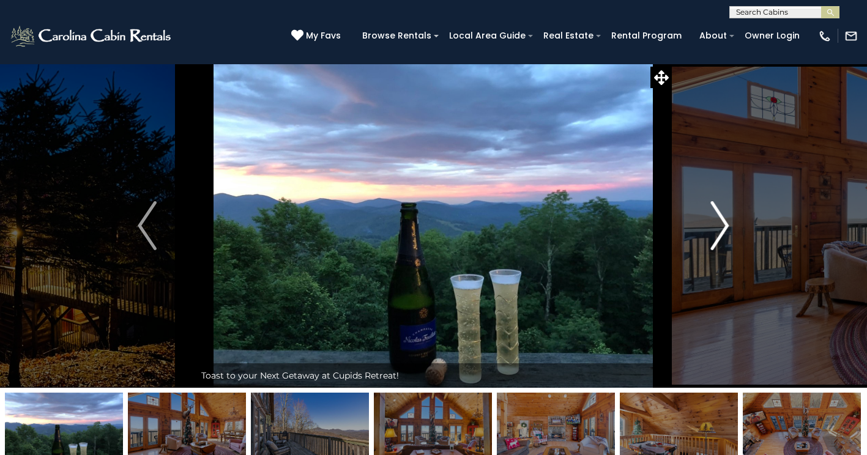
click at [728, 224] on img "Next" at bounding box center [719, 225] width 18 height 49
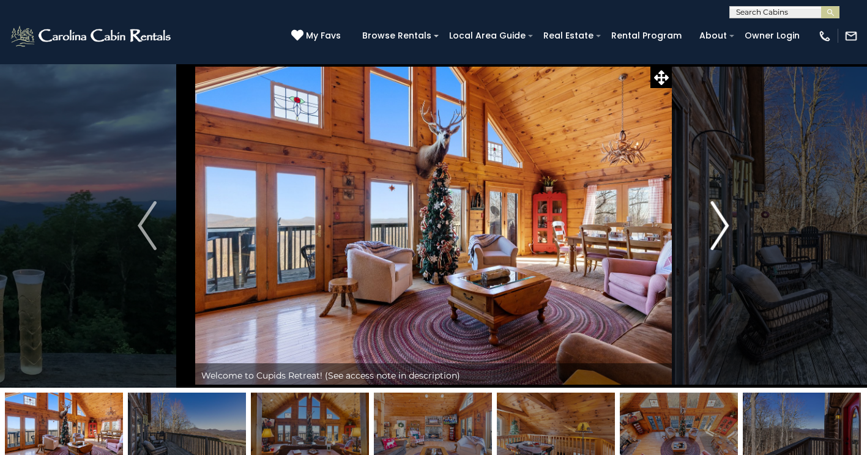
click at [728, 224] on img "Next" at bounding box center [719, 225] width 18 height 49
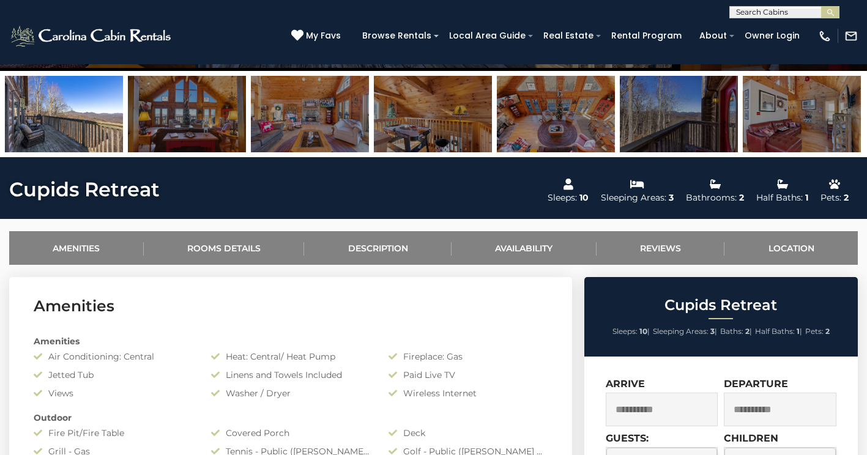
scroll to position [489, 0]
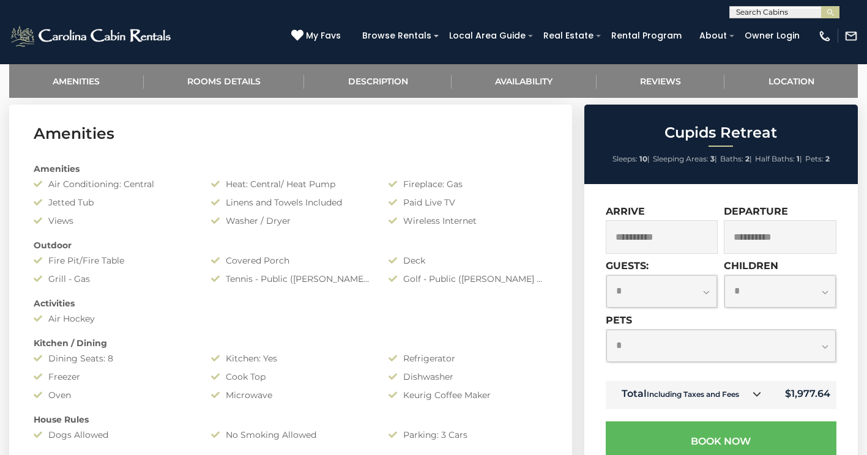
click at [661, 230] on input "**********" at bounding box center [662, 237] width 113 height 34
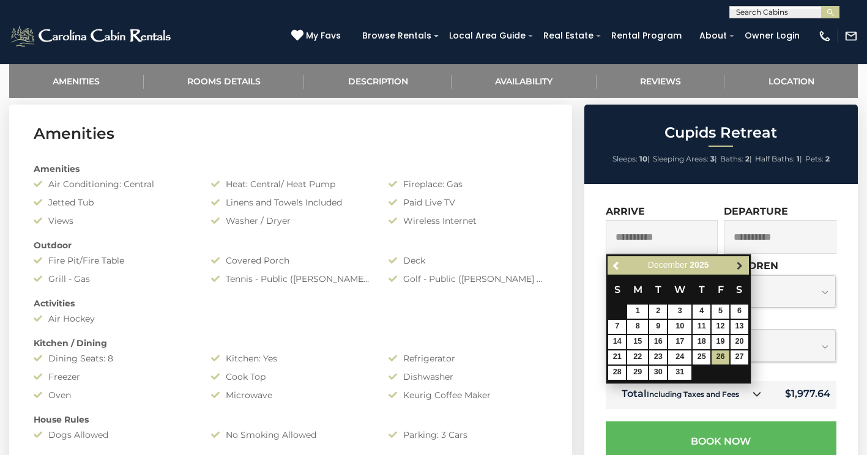
click at [739, 267] on span "Next" at bounding box center [740, 266] width 10 height 10
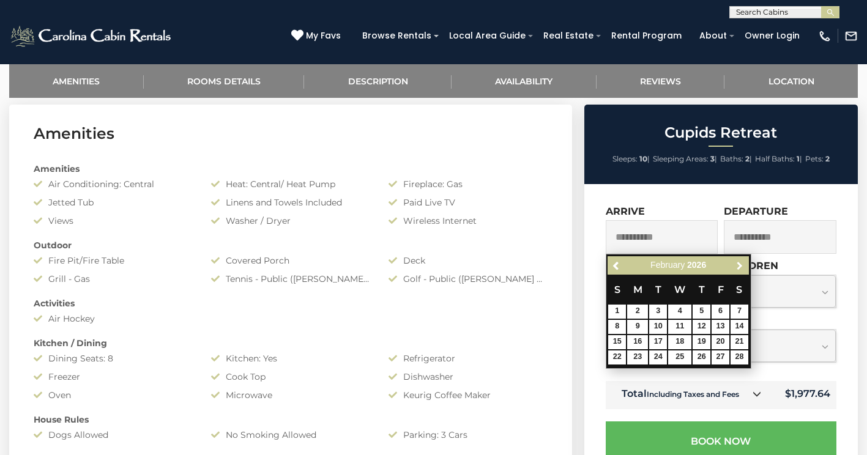
click at [739, 267] on span "Next" at bounding box center [740, 266] width 10 height 10
click at [614, 270] on span "Previous" at bounding box center [617, 266] width 10 height 10
click at [614, 269] on span "Previous" at bounding box center [617, 266] width 10 height 10
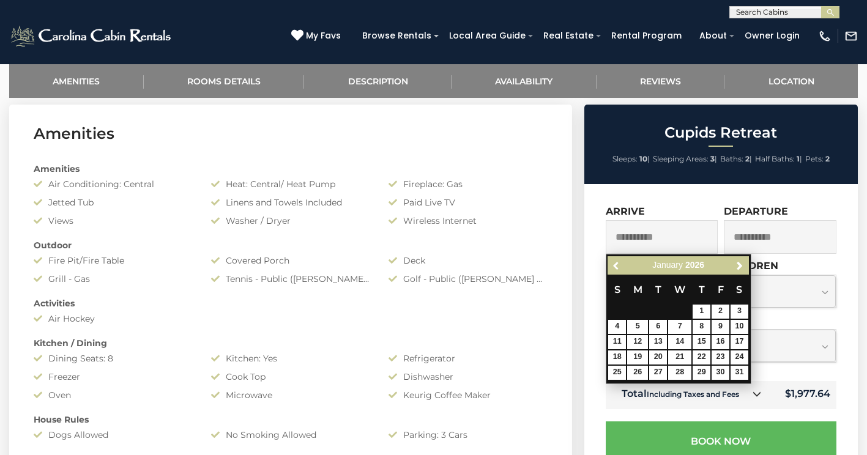
click at [614, 269] on span "Previous" at bounding box center [617, 266] width 10 height 10
click at [719, 356] on link "26" at bounding box center [720, 357] width 18 height 14
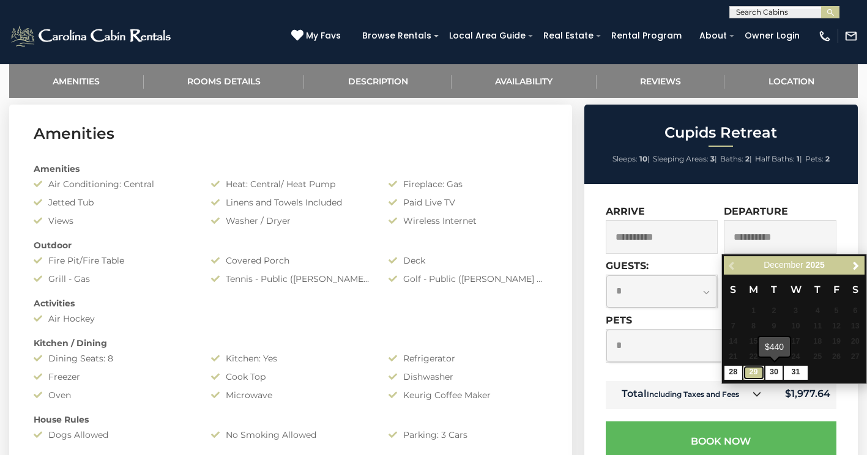
click at [758, 374] on link "29" at bounding box center [753, 373] width 21 height 14
type input "**********"
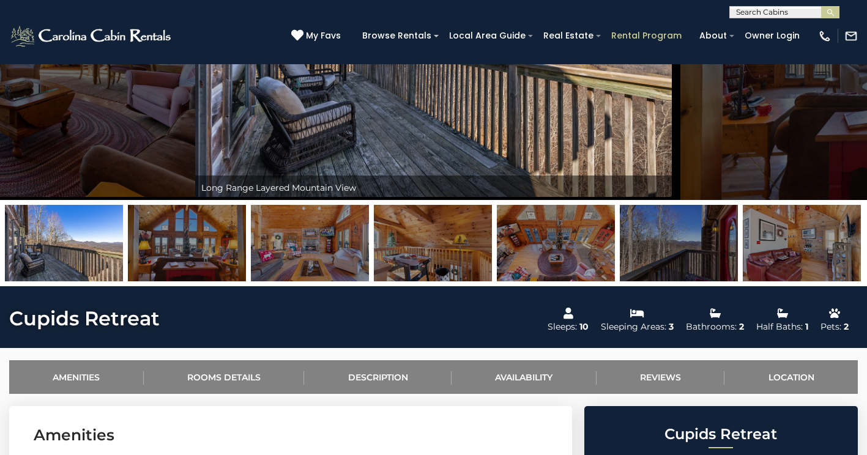
scroll to position [184, 0]
